Goal: Find specific page/section: Find specific page/section

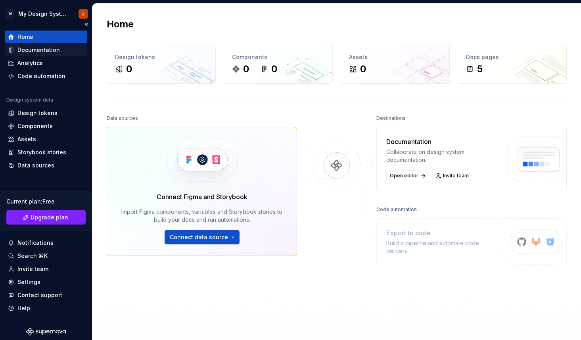
click at [48, 52] on div "Documentation" at bounding box center [38, 50] width 42 height 8
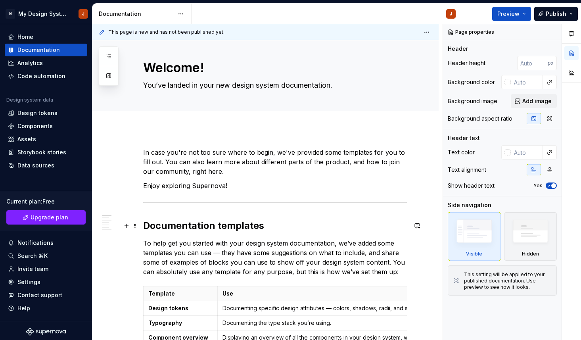
scroll to position [6, 0]
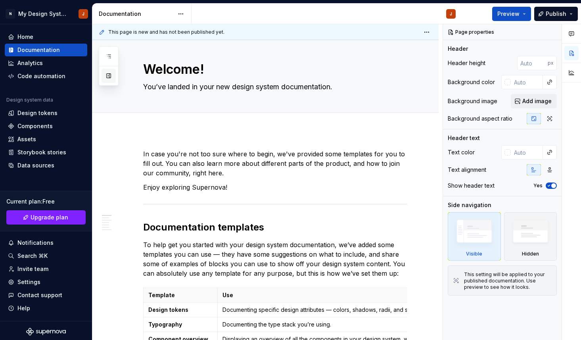
click at [112, 79] on button "button" at bounding box center [108, 76] width 14 height 14
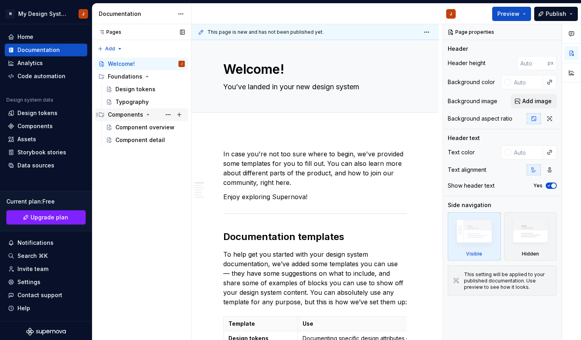
click at [134, 115] on div "Components" at bounding box center [125, 115] width 35 height 8
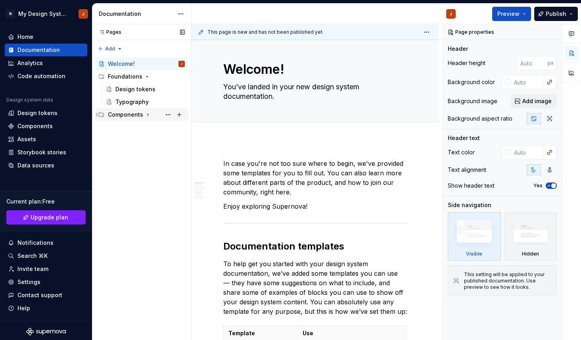
click at [134, 115] on div "Components" at bounding box center [125, 115] width 35 height 8
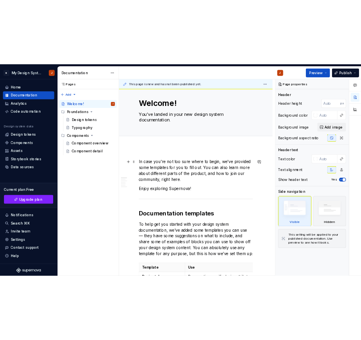
scroll to position [0, 0]
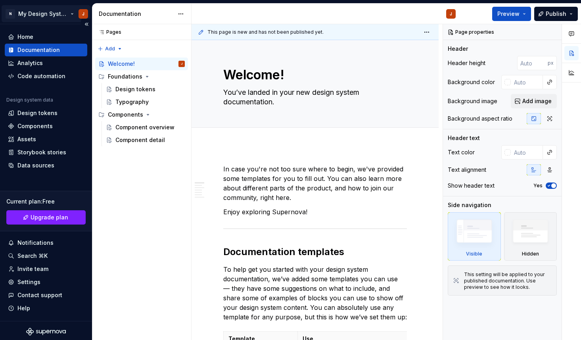
type textarea "*"
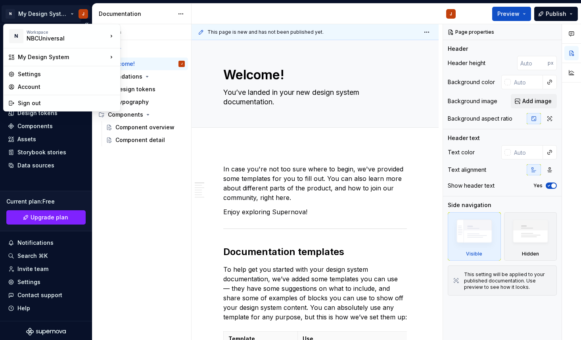
click at [62, 15] on html "N My Design System J Home Documentation Analytics Code automation Design system…" at bounding box center [290, 170] width 581 height 340
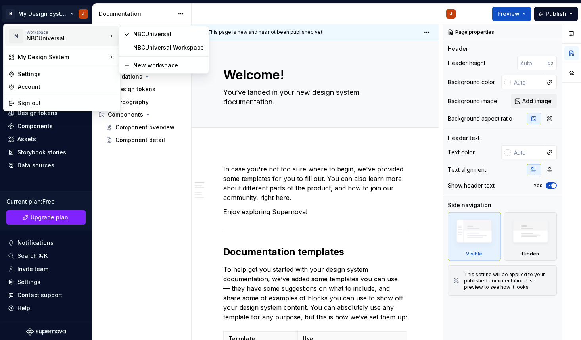
click at [52, 35] on div "NBCUniversal" at bounding box center [60, 38] width 67 height 8
click at [157, 49] on div "NBCUniversal Workspace" at bounding box center [168, 48] width 71 height 8
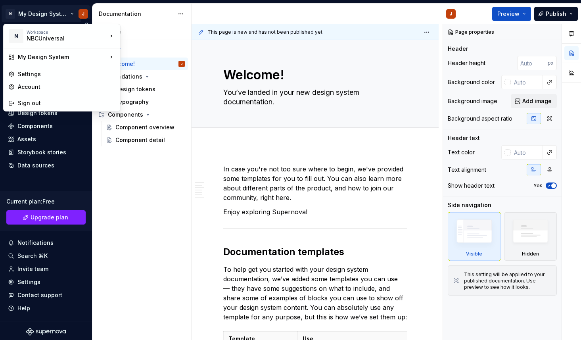
click at [54, 14] on html "N My Design System J Home Documentation Analytics Code automation Design system…" at bounding box center [290, 170] width 581 height 340
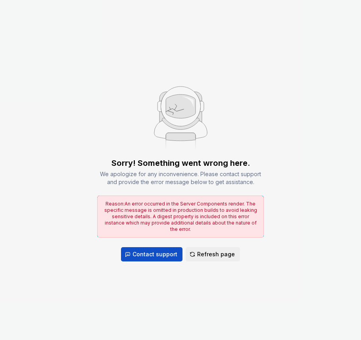
drag, startPoint x: 146, startPoint y: 179, endPoint x: 360, endPoint y: 299, distance: 245.1
click at [0, 0] on div "Sorry! Something went wrong here. We apologize for any inconvenience. Please co…" at bounding box center [180, 170] width 361 height 340
